Goal: Task Accomplishment & Management: Complete application form

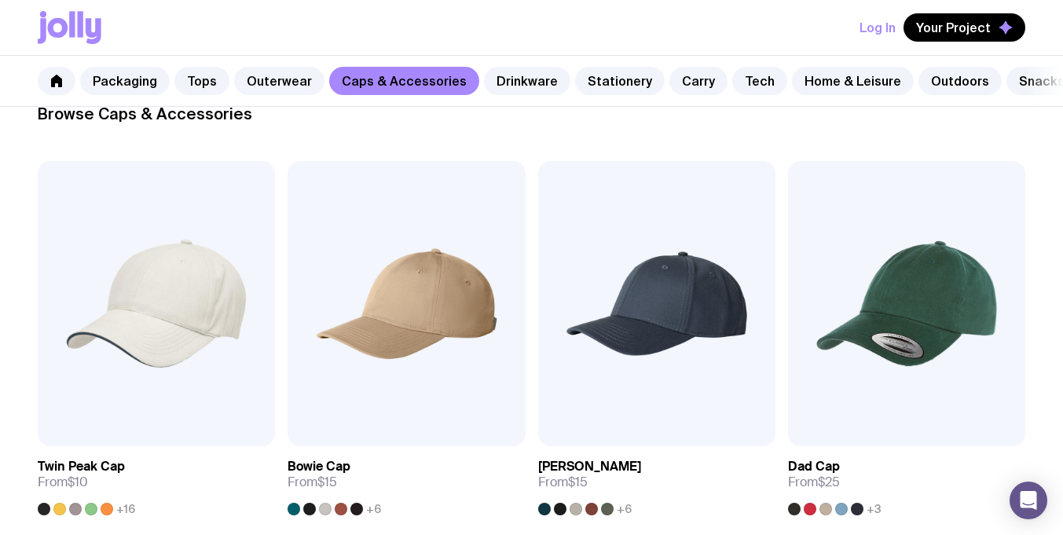
scroll to position [249, 0]
click at [873, 28] on button "Log In" at bounding box center [878, 27] width 36 height 28
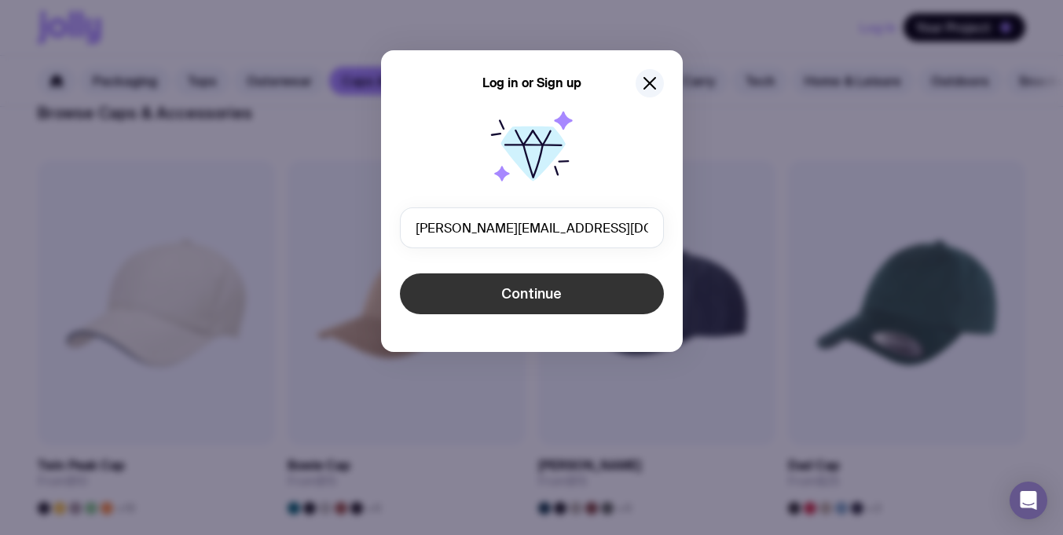
type input "[PERSON_NAME][EMAIL_ADDRESS][DOMAIN_NAME]"
click at [525, 298] on span "Continue" at bounding box center [531, 293] width 61 height 19
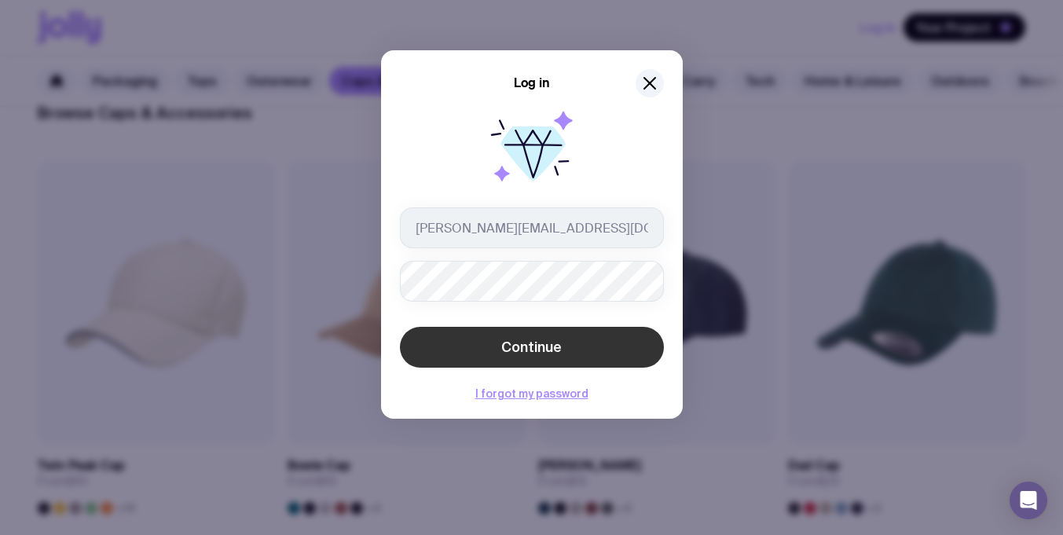
click at [545, 350] on span "Continue" at bounding box center [531, 347] width 61 height 19
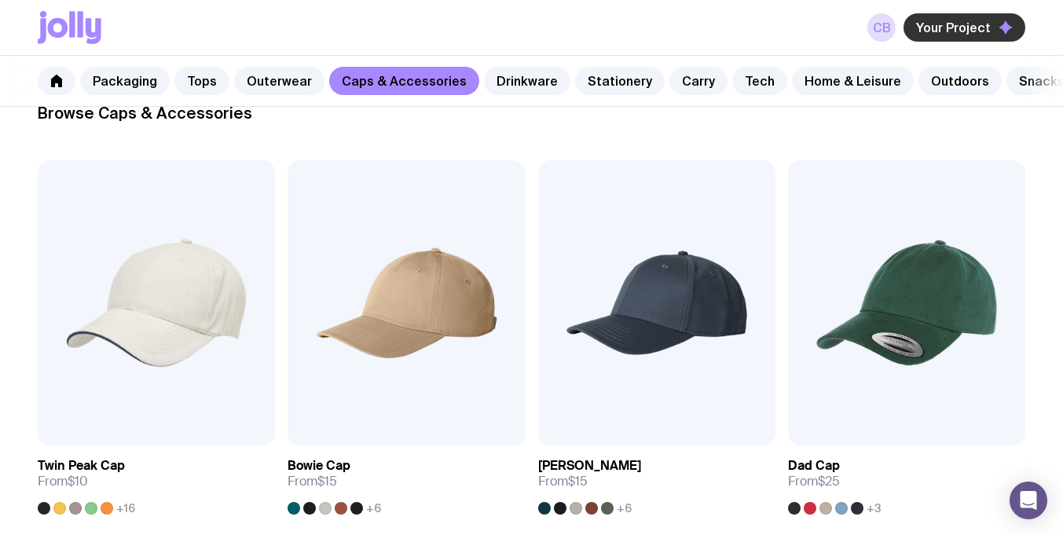
click at [959, 17] on button "Your Project" at bounding box center [965, 27] width 122 height 28
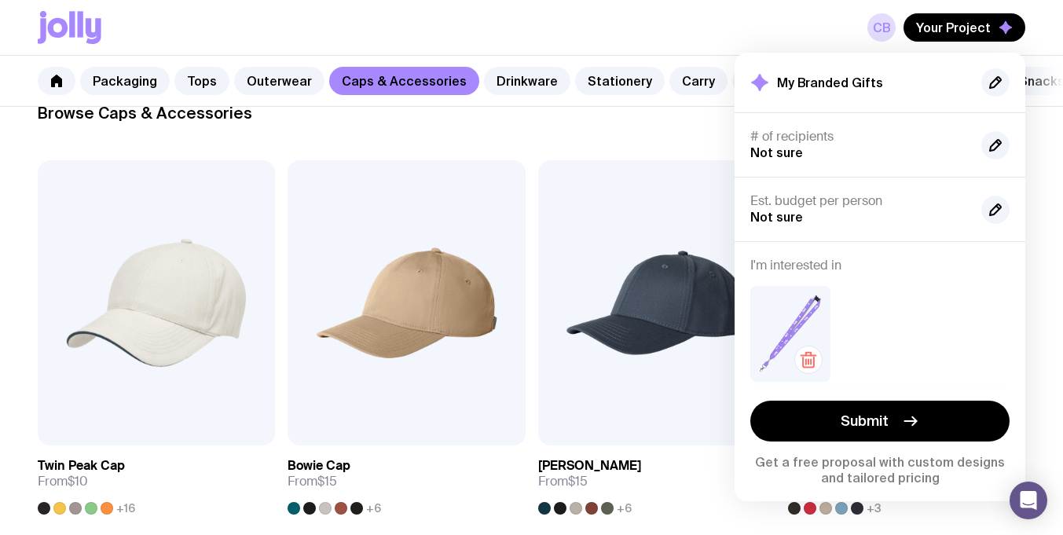
click at [795, 321] on img at bounding box center [790, 334] width 80 height 96
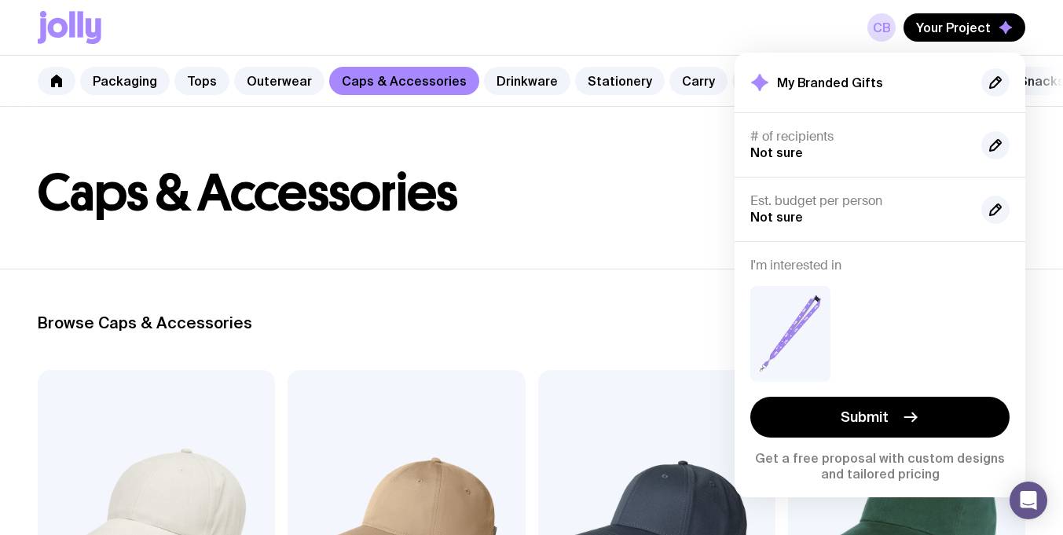
scroll to position [50, 0]
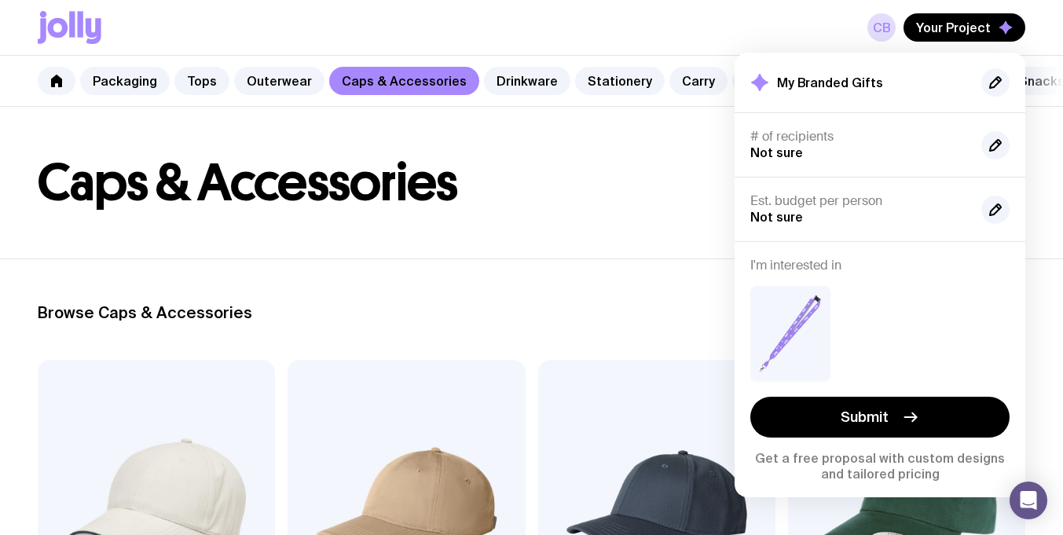
click at [610, 253] on header "Caps & Accessories" at bounding box center [531, 157] width 1063 height 201
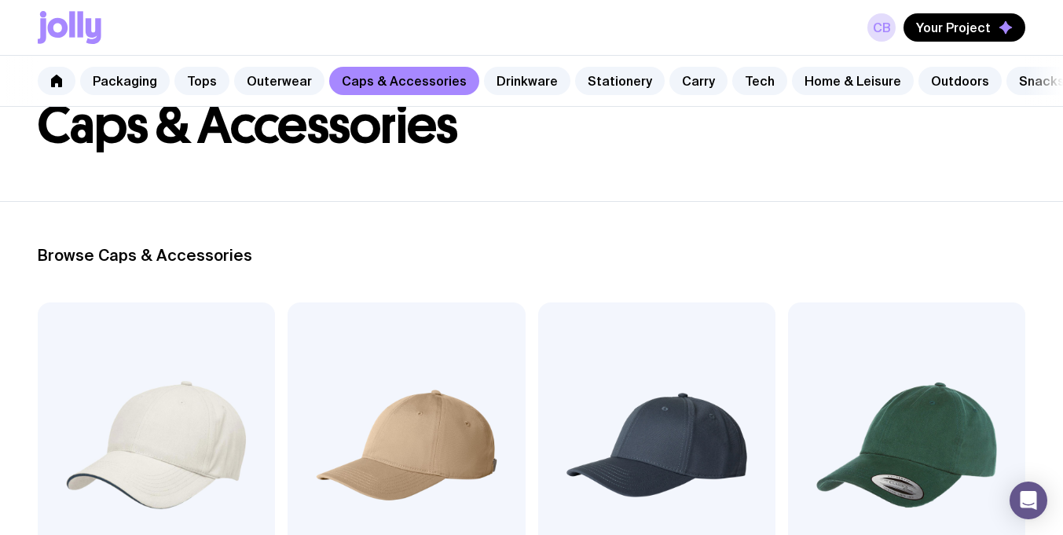
scroll to position [100, 0]
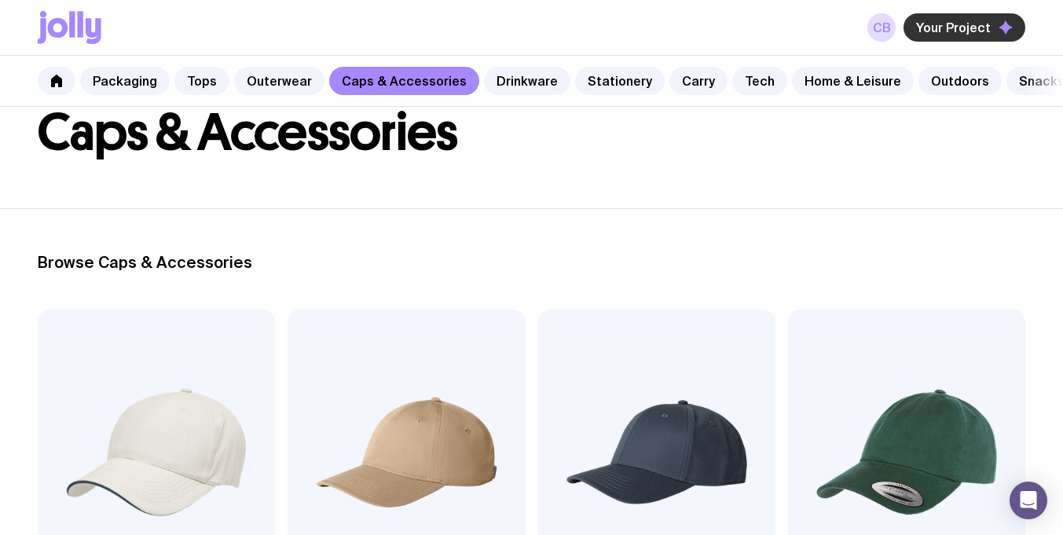
click at [961, 23] on span "Your Project" at bounding box center [953, 28] width 75 height 16
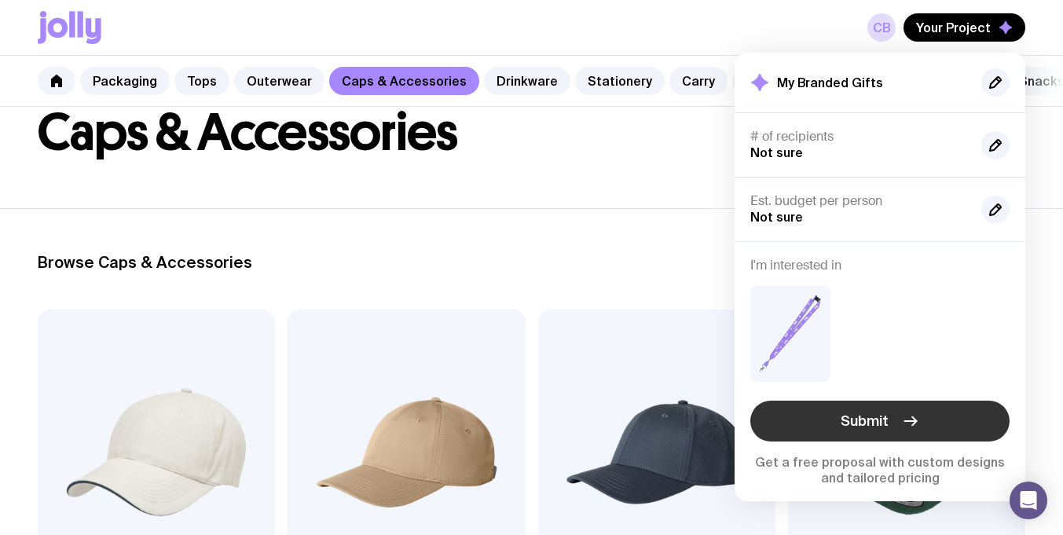
click at [868, 420] on span "Submit" at bounding box center [865, 421] width 48 height 19
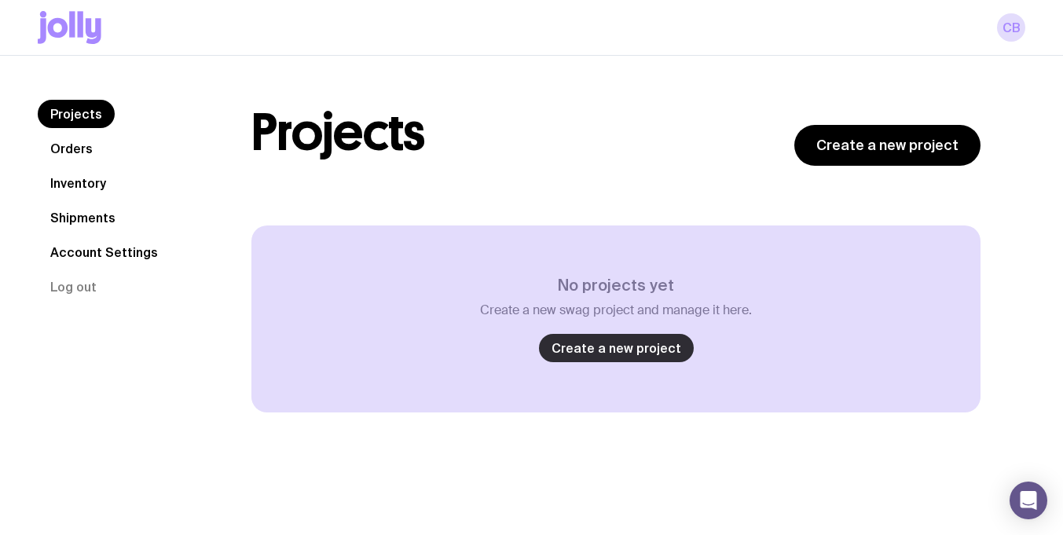
click at [635, 350] on link "Create a new project" at bounding box center [616, 348] width 155 height 28
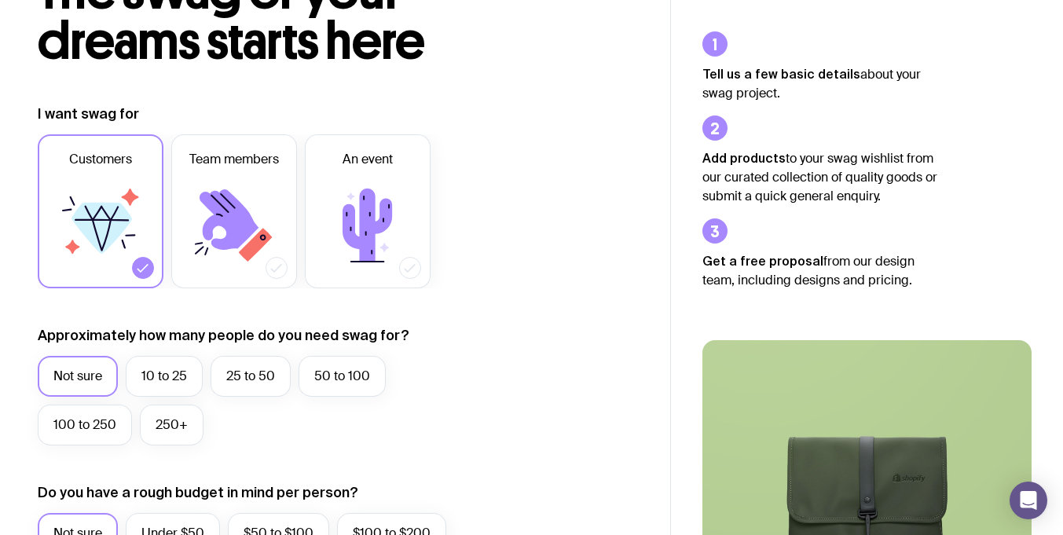
scroll to position [138, 0]
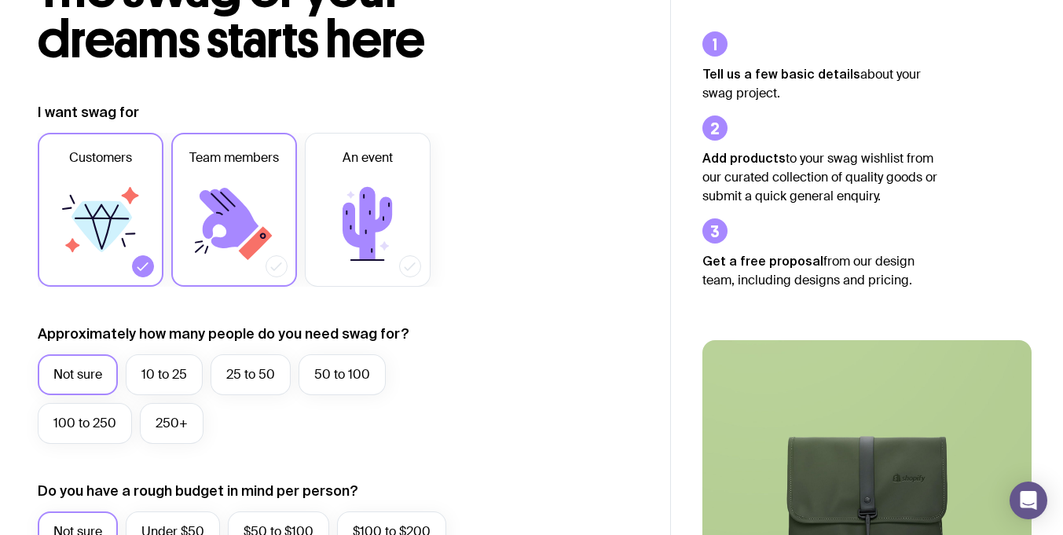
click at [232, 211] on icon at bounding box center [229, 218] width 59 height 61
click at [0, 0] on input "Team members" at bounding box center [0, 0] width 0 height 0
click at [121, 220] on icon at bounding box center [102, 226] width 61 height 51
click at [0, 0] on input "Customers" at bounding box center [0, 0] width 0 height 0
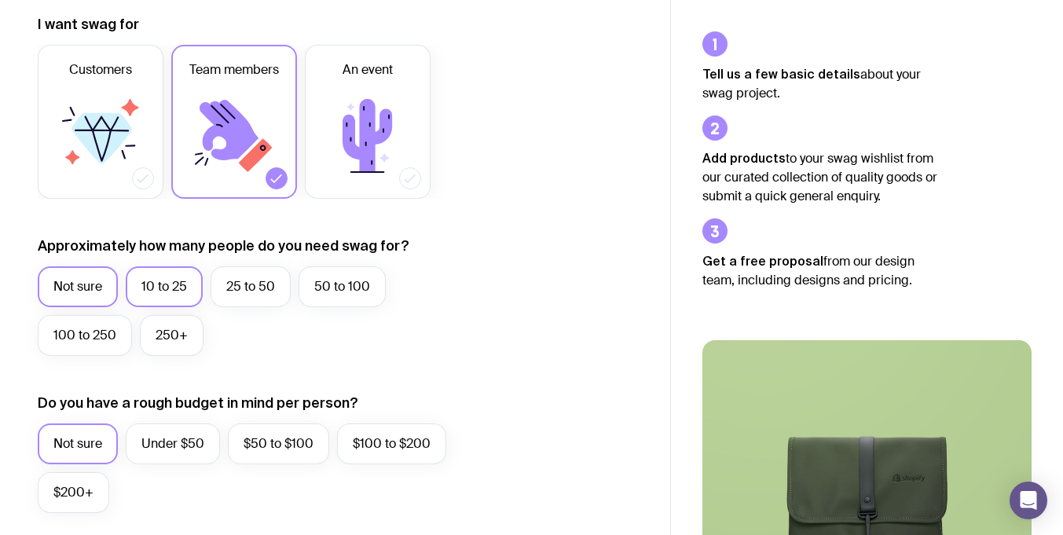
scroll to position [228, 0]
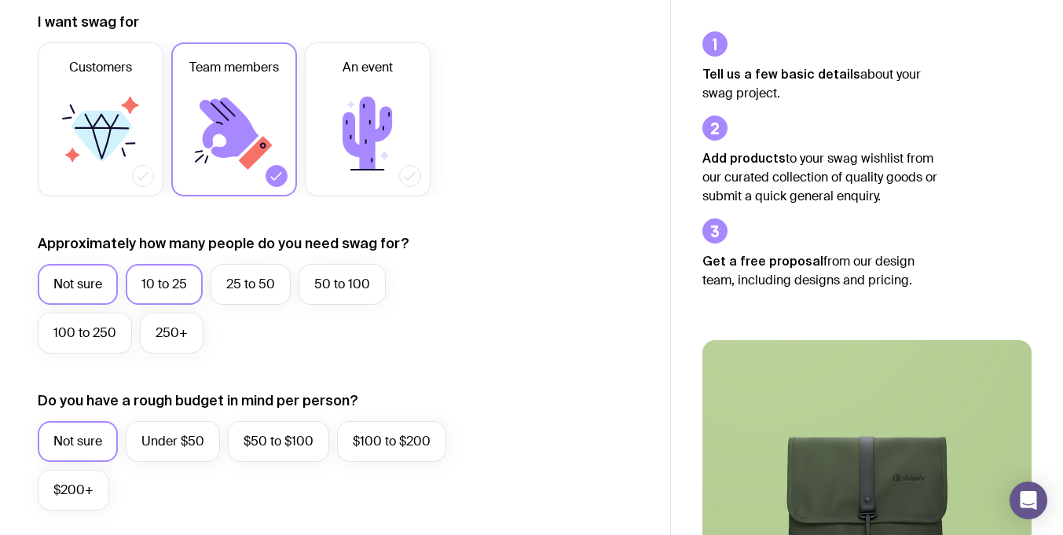
click at [155, 282] on label "10 to 25" at bounding box center [164, 284] width 77 height 41
click at [0, 0] on input "10 to 25" at bounding box center [0, 0] width 0 height 0
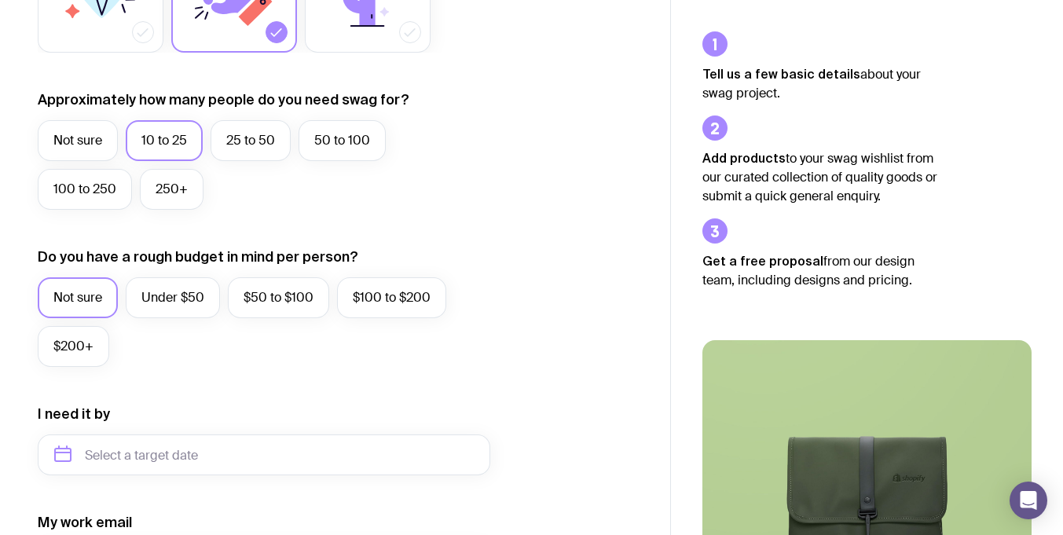
scroll to position [379, 0]
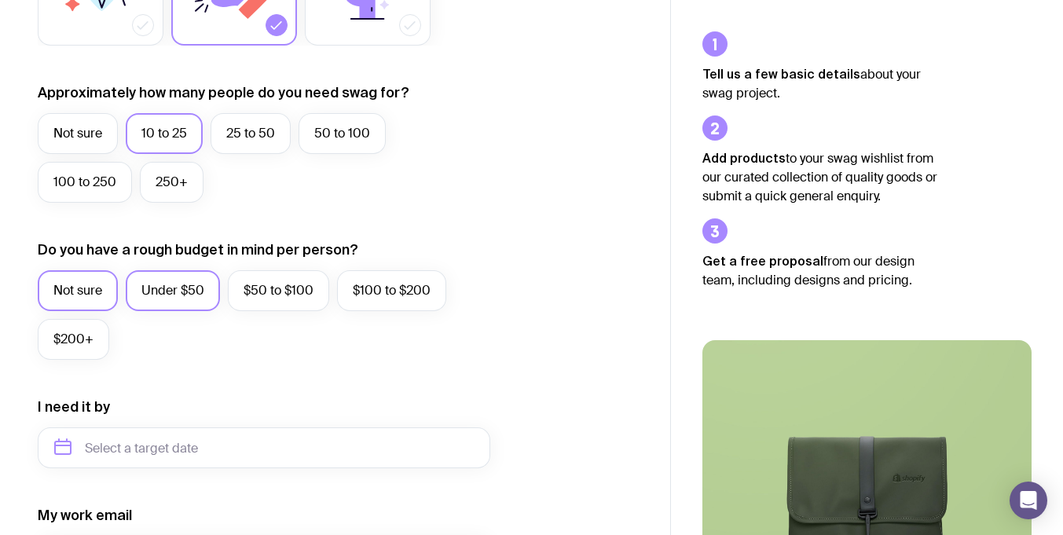
click at [182, 295] on label "Under $50" at bounding box center [173, 290] width 94 height 41
click at [0, 0] on input "Under $50" at bounding box center [0, 0] width 0 height 0
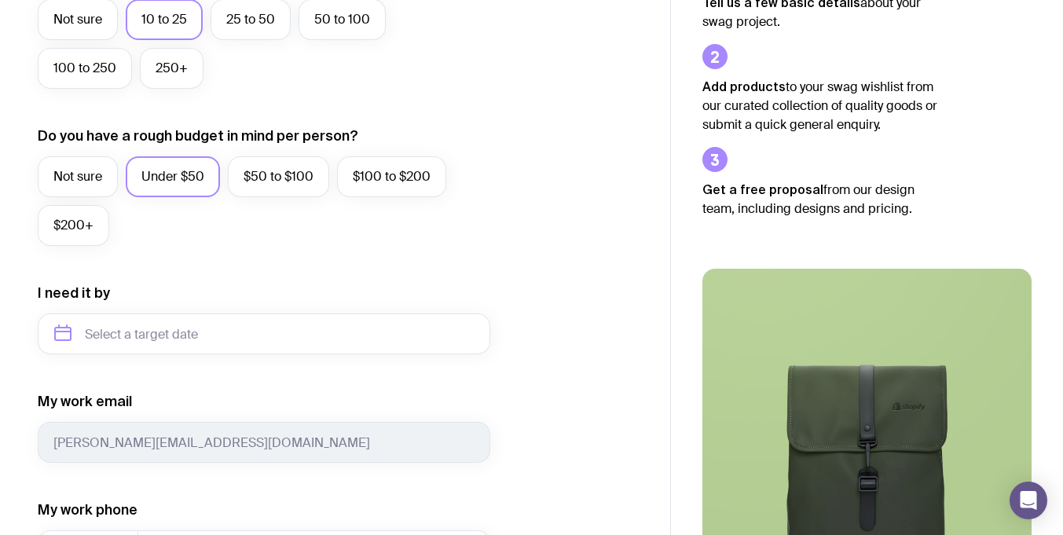
scroll to position [494, 0]
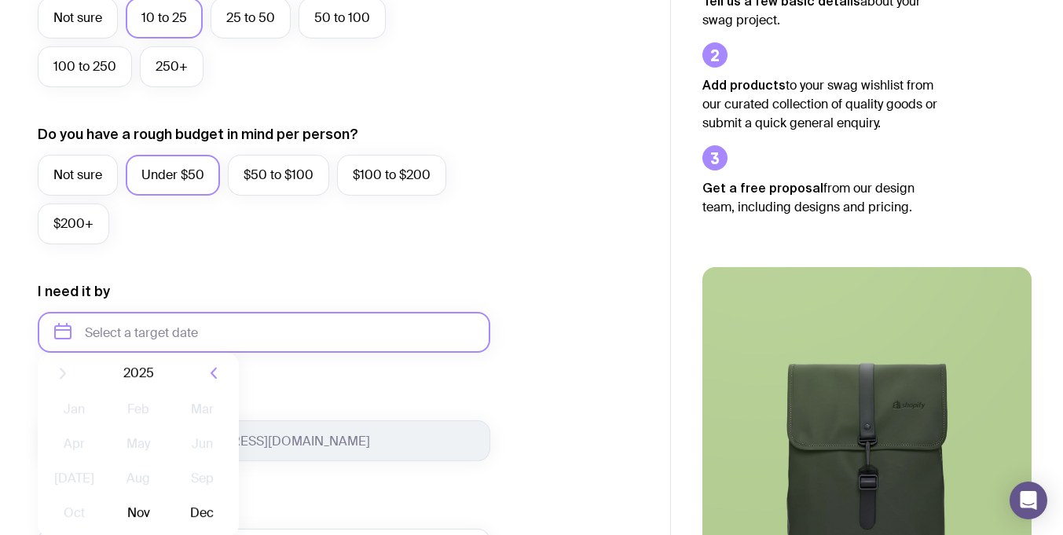
click at [166, 336] on input "text" at bounding box center [264, 332] width 453 height 41
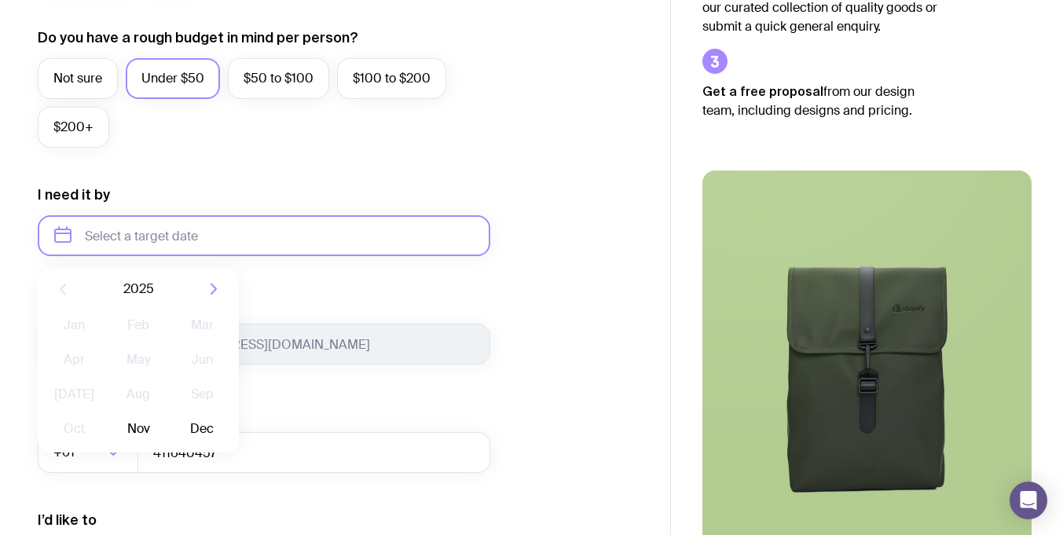
scroll to position [595, 0]
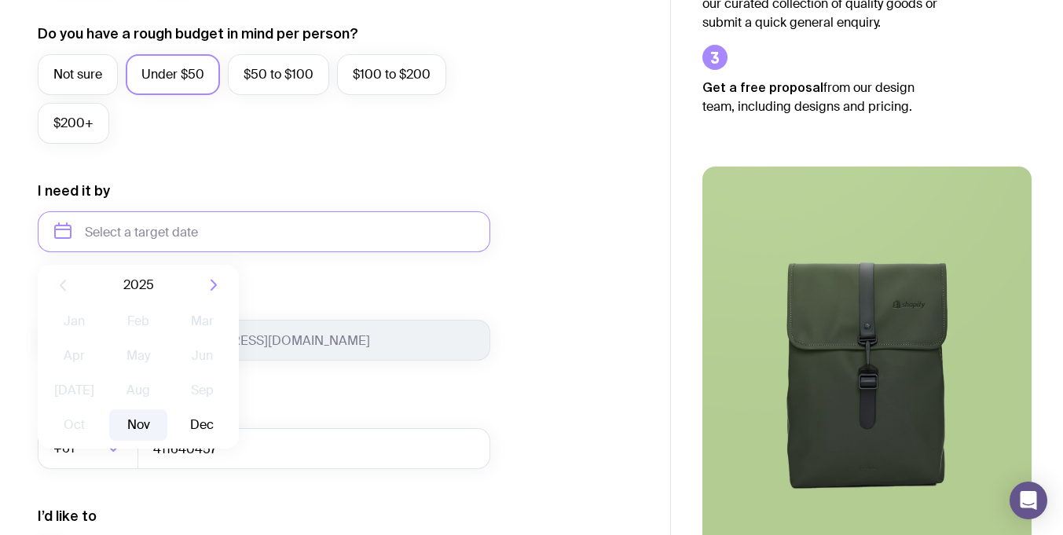
click at [140, 421] on button "Nov" at bounding box center [137, 424] width 57 height 31
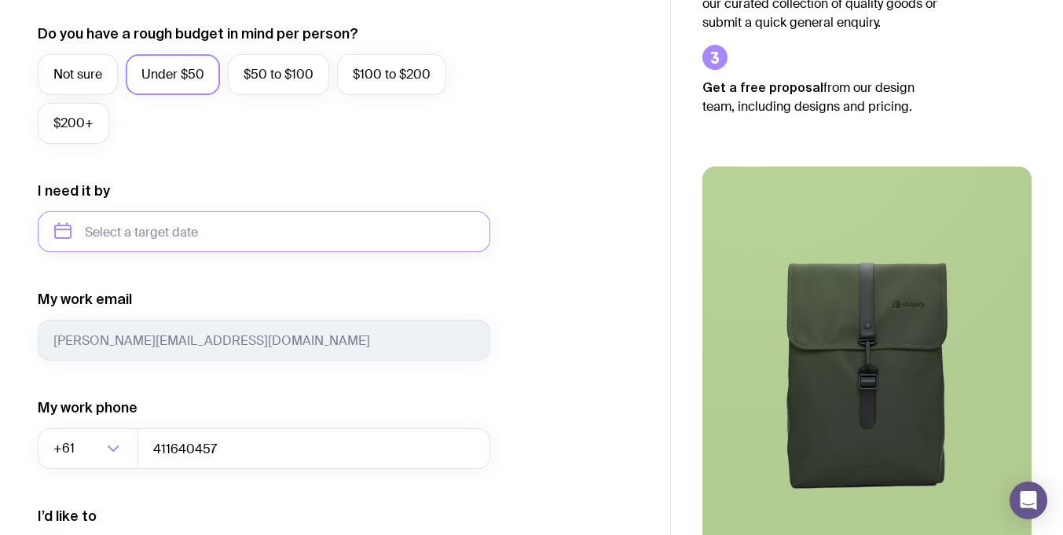
type input "[DATE]"
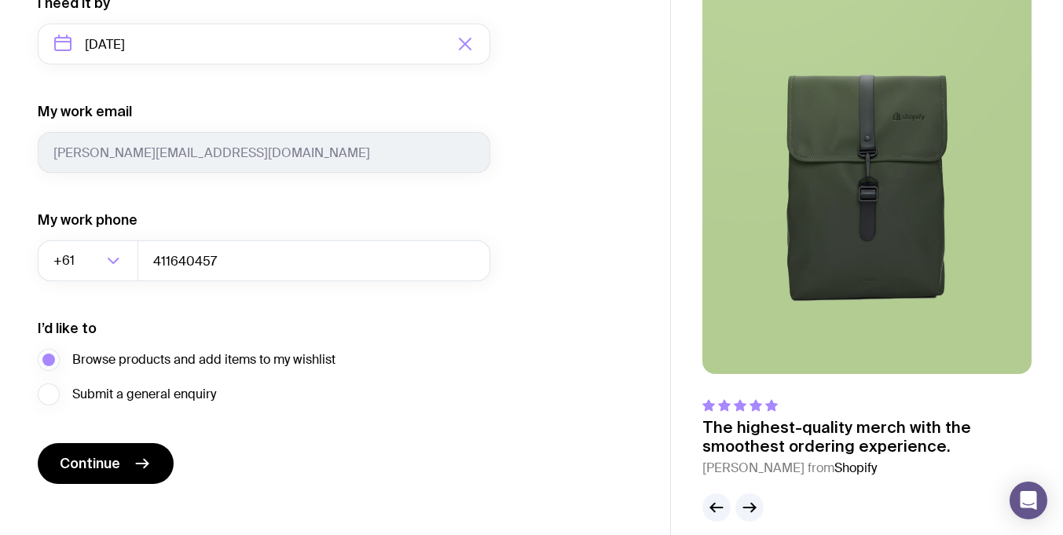
scroll to position [801, 0]
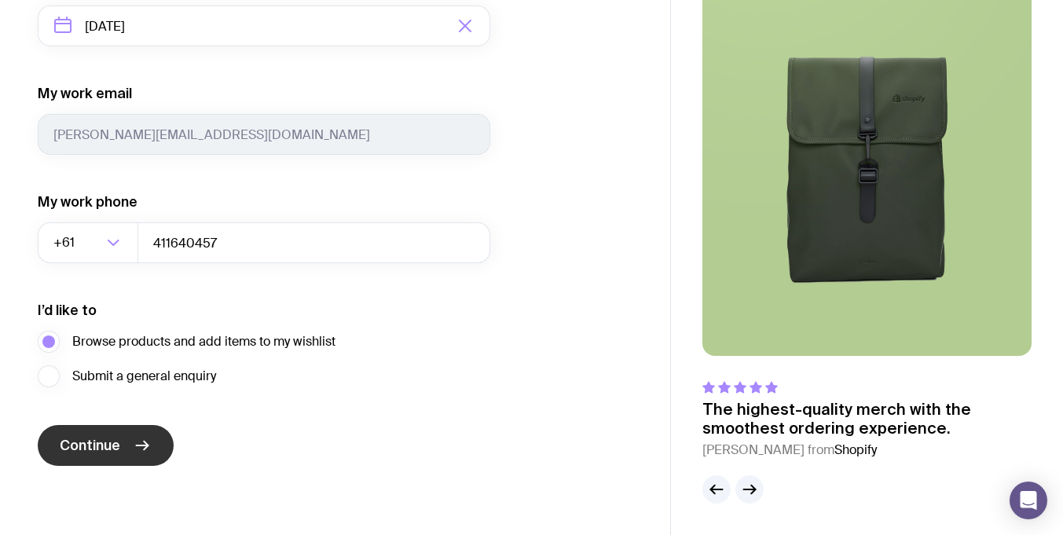
click at [106, 444] on span "Continue" at bounding box center [90, 445] width 61 height 19
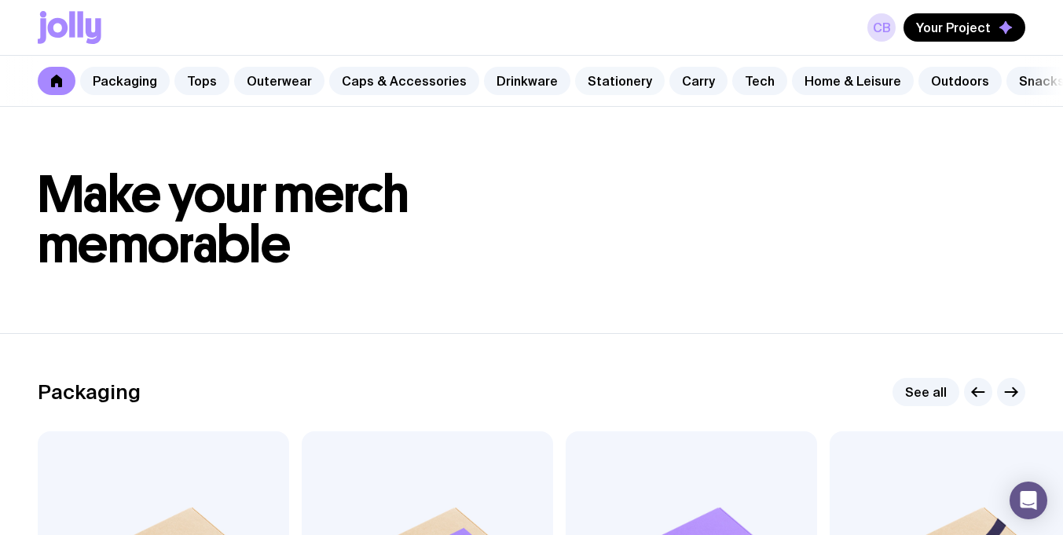
click at [586, 83] on link "Stationery" at bounding box center [620, 81] width 90 height 28
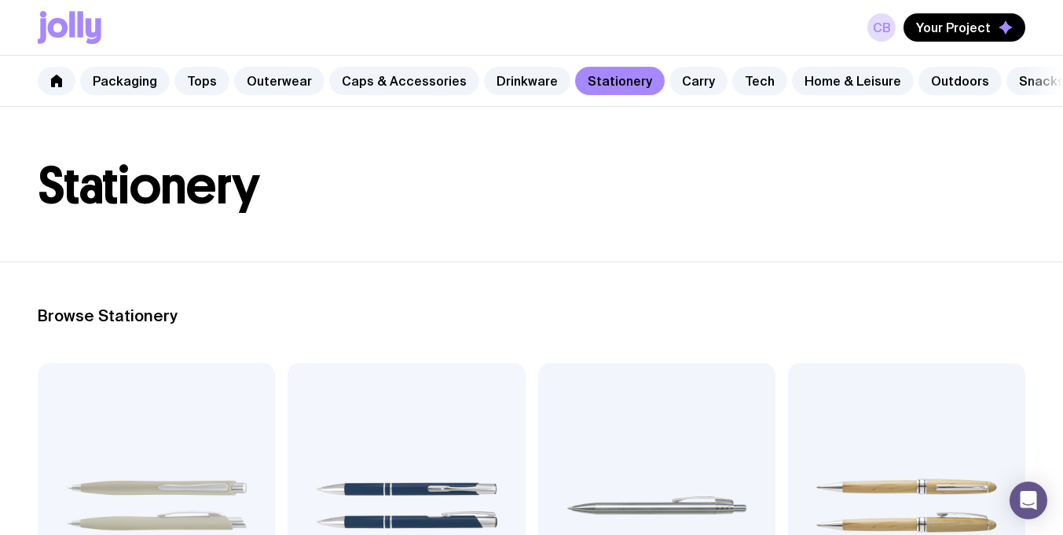
scroll to position [51, 0]
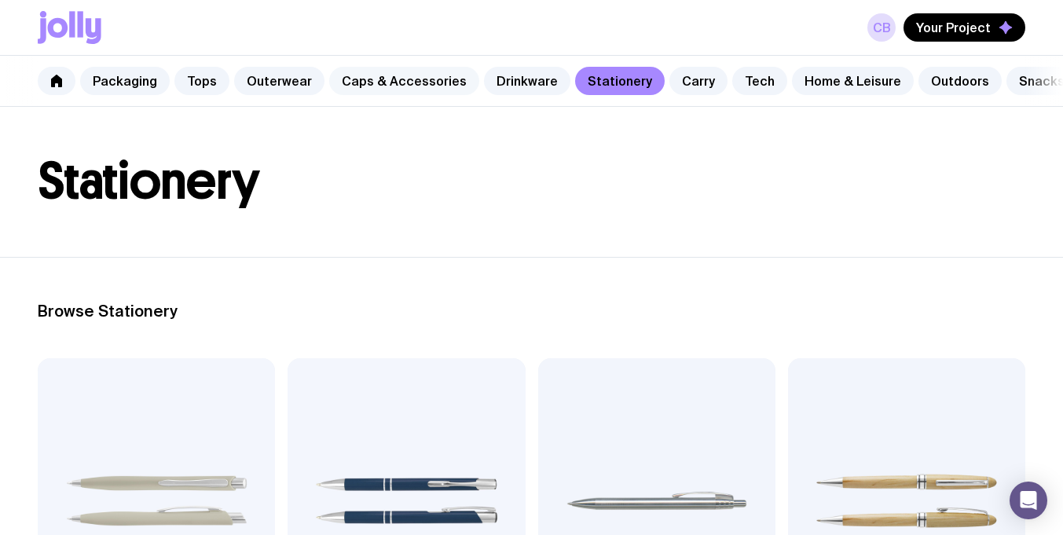
click at [394, 75] on link "Caps & Accessories" at bounding box center [404, 81] width 150 height 28
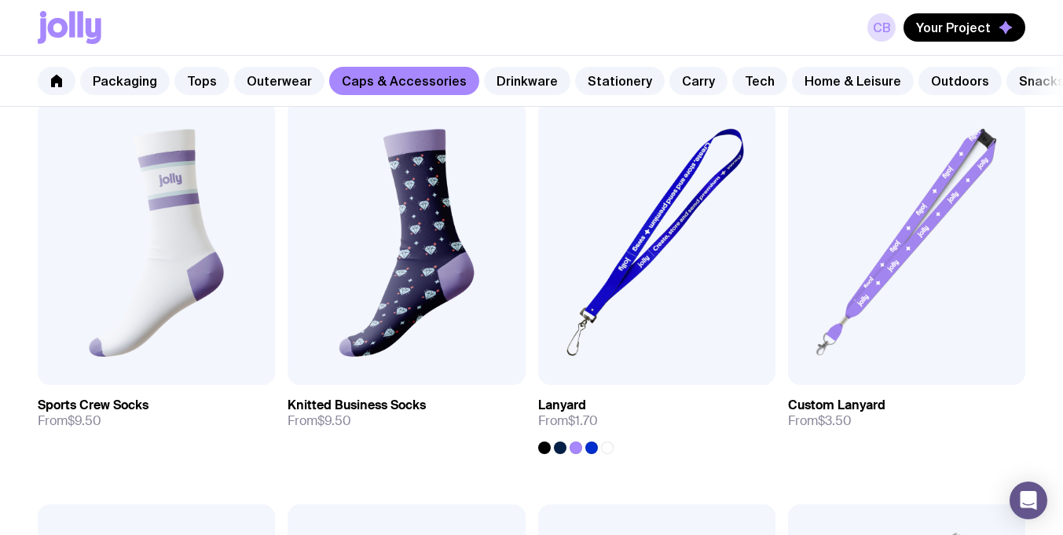
scroll to position [1930, 0]
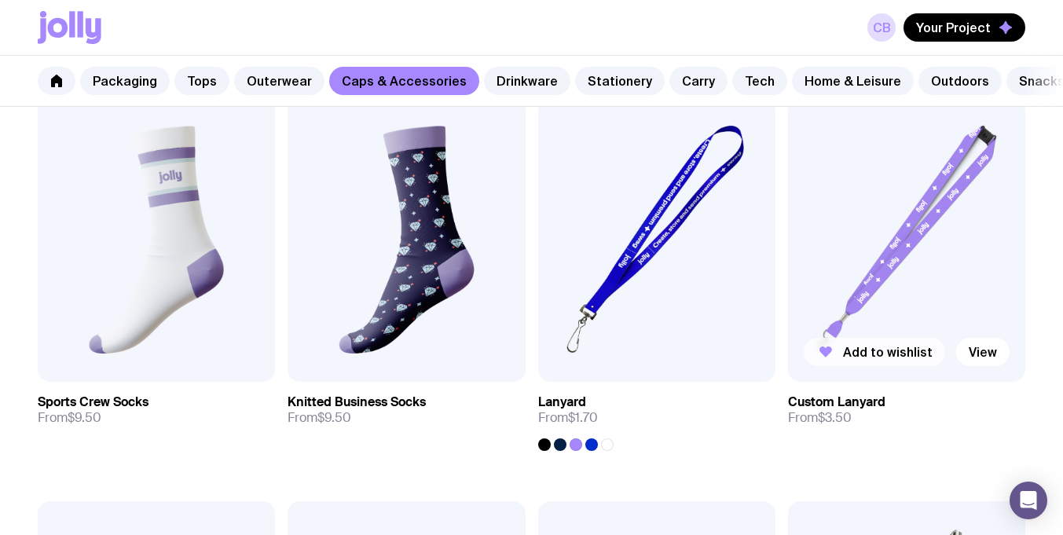
click at [865, 348] on span "Add to wishlist" at bounding box center [888, 352] width 90 height 16
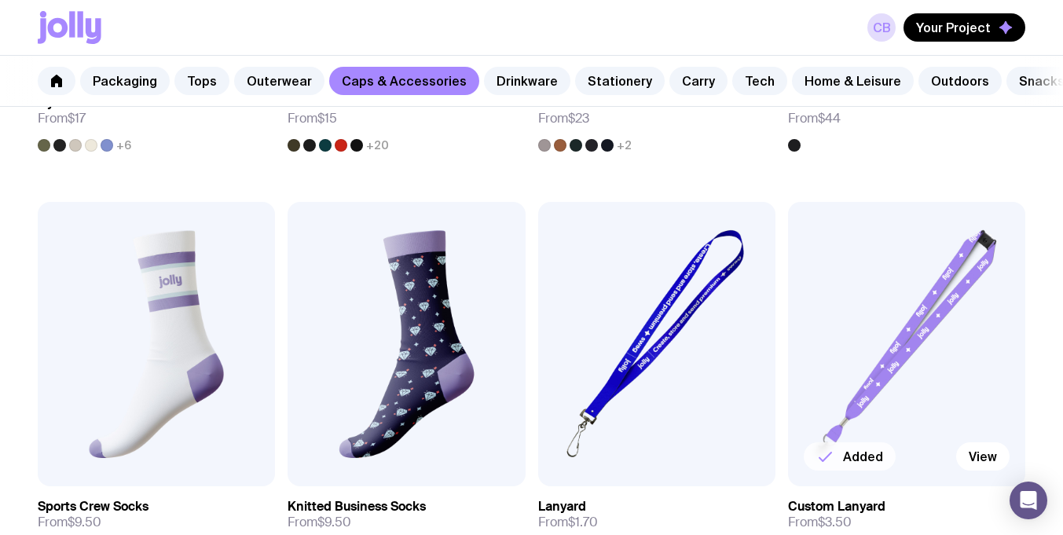
scroll to position [1819, 0]
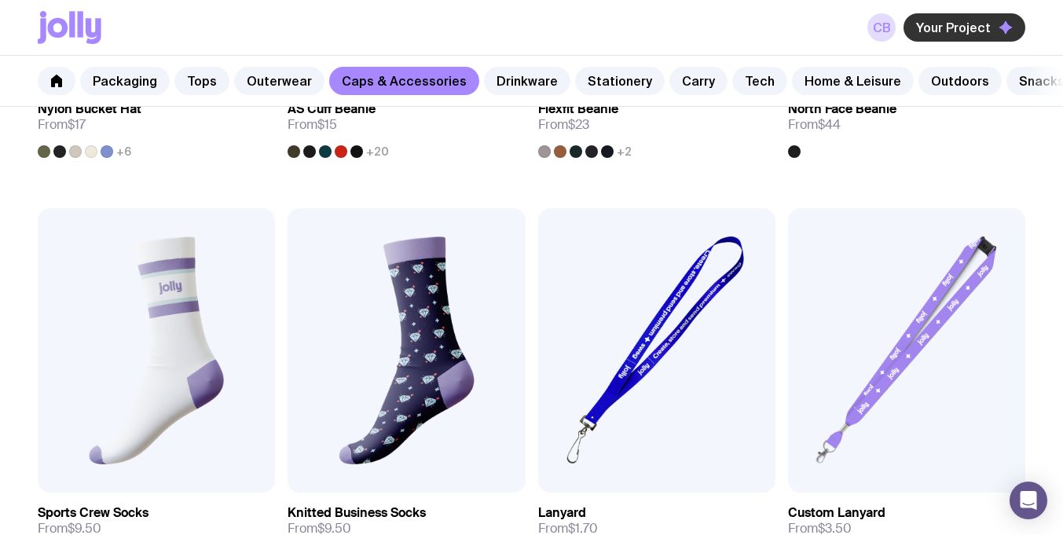
click at [950, 29] on span "Your Project" at bounding box center [953, 28] width 75 height 16
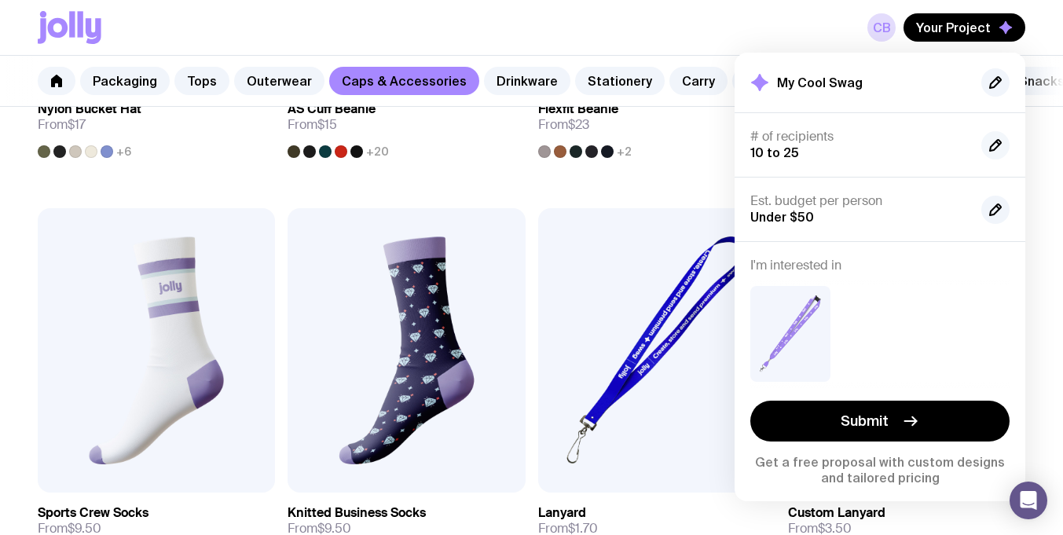
click at [994, 145] on icon "button" at bounding box center [995, 145] width 19 height 19
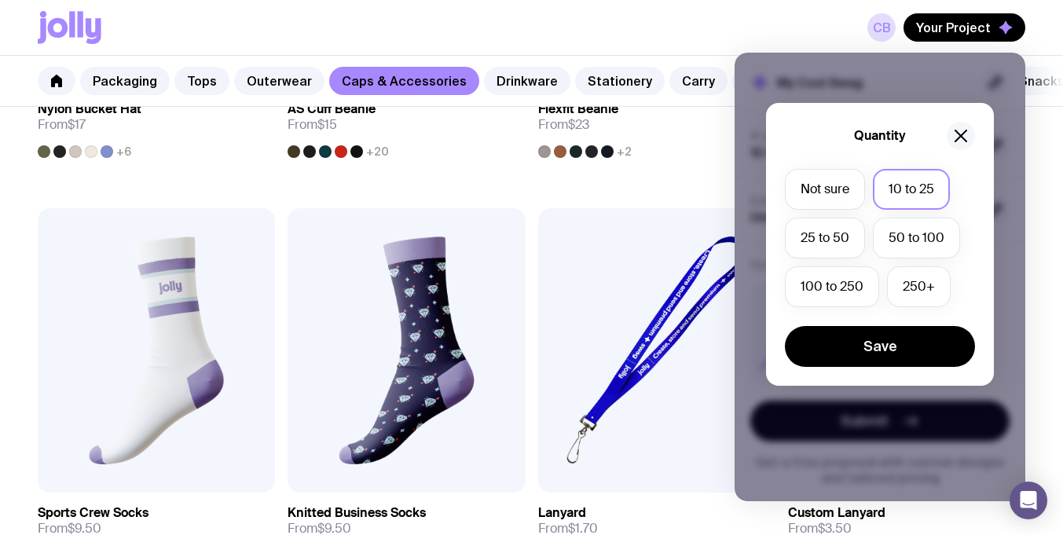
click at [963, 131] on icon "button" at bounding box center [961, 136] width 19 height 19
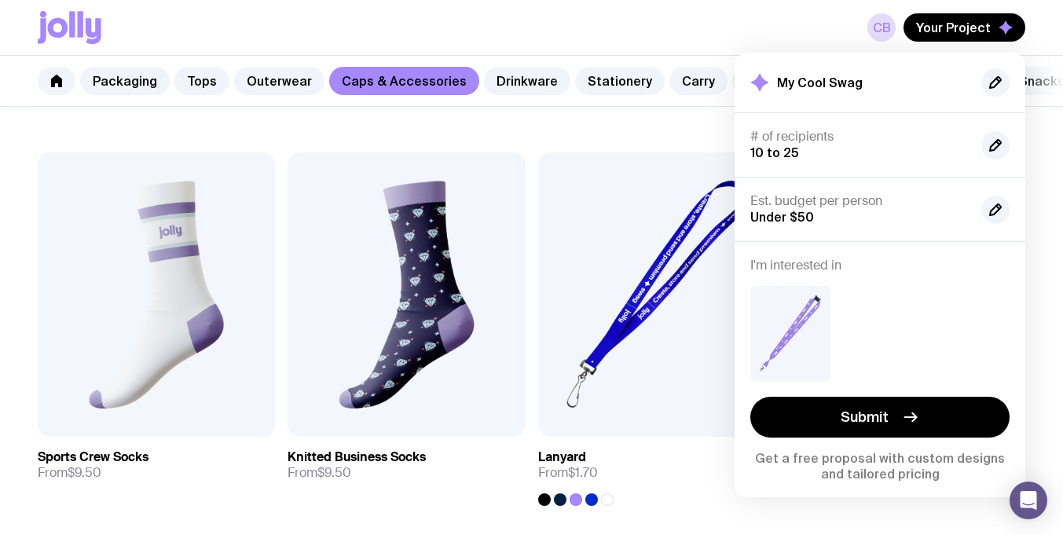
scroll to position [1876, 0]
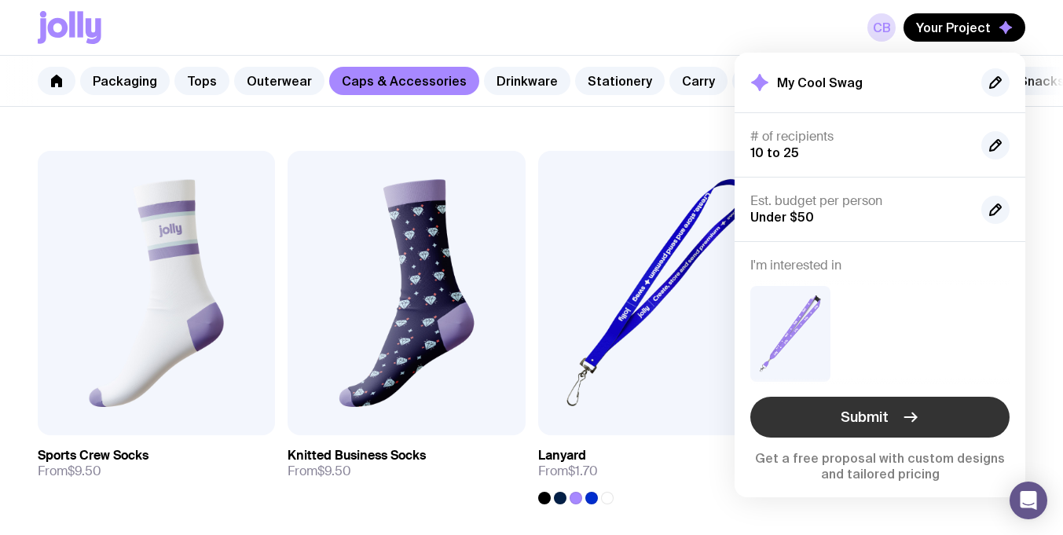
click at [857, 420] on span "Submit" at bounding box center [865, 417] width 48 height 19
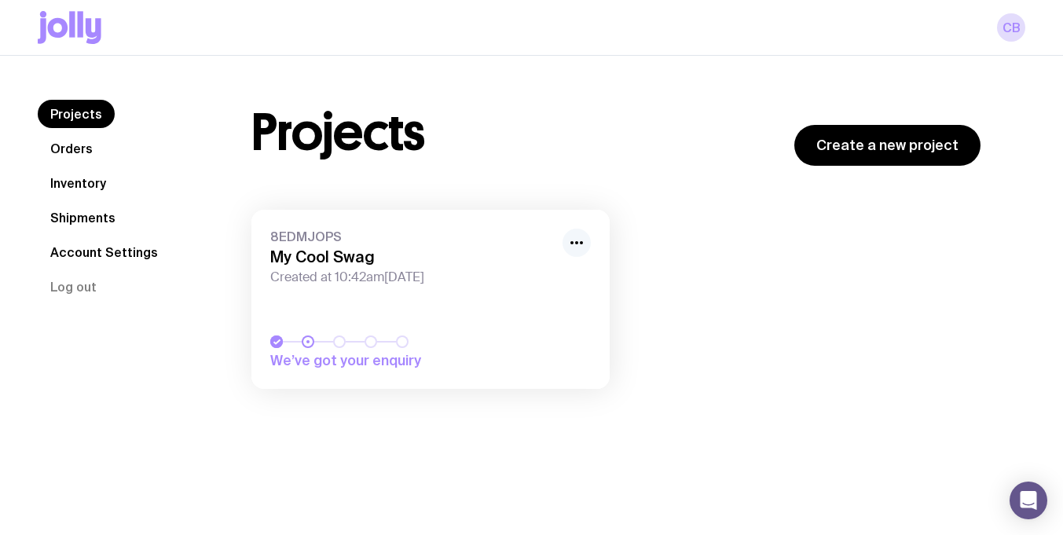
click at [574, 242] on icon "button" at bounding box center [576, 242] width 19 height 19
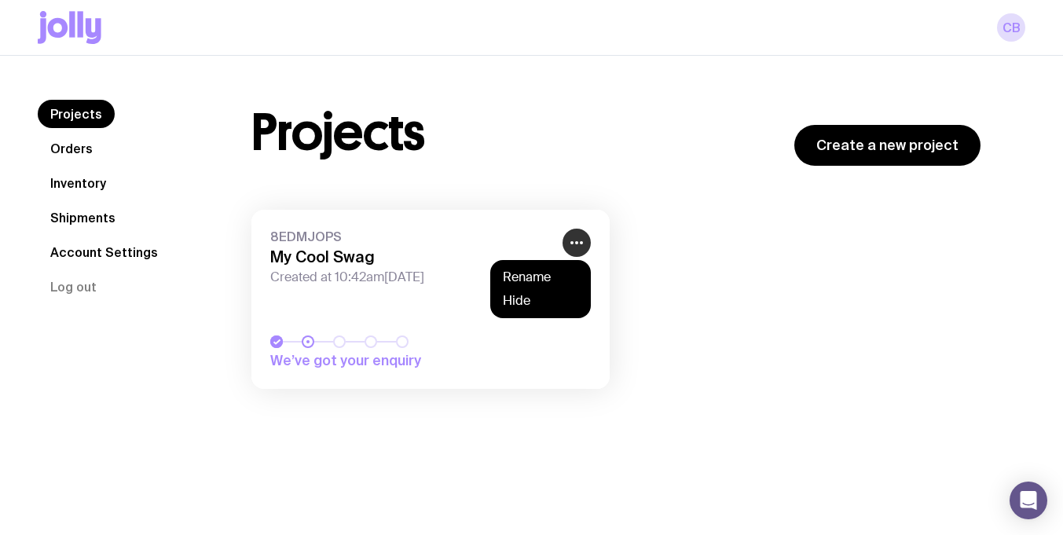
click at [574, 242] on icon "button" at bounding box center [576, 242] width 19 height 19
